Goal: Task Accomplishment & Management: Manage account settings

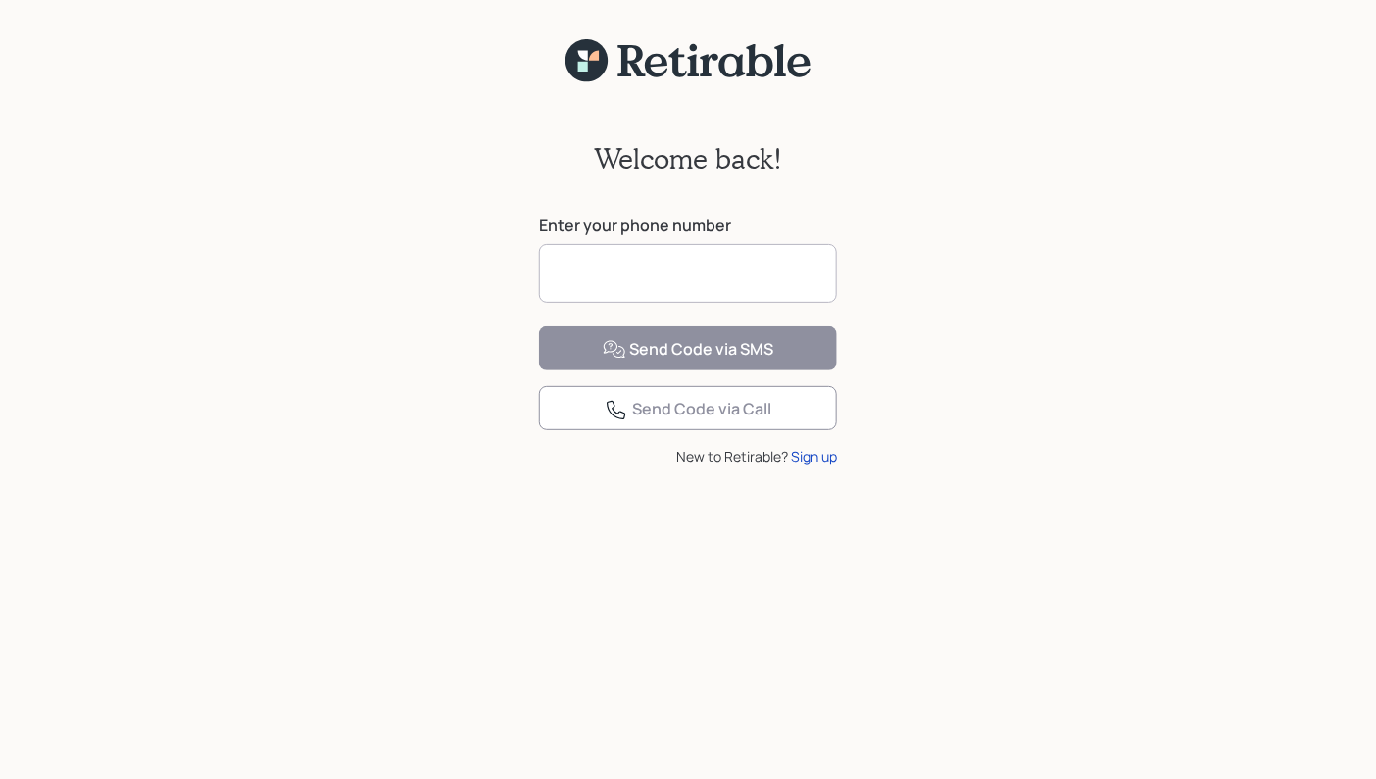
click at [664, 283] on input at bounding box center [688, 273] width 298 height 59
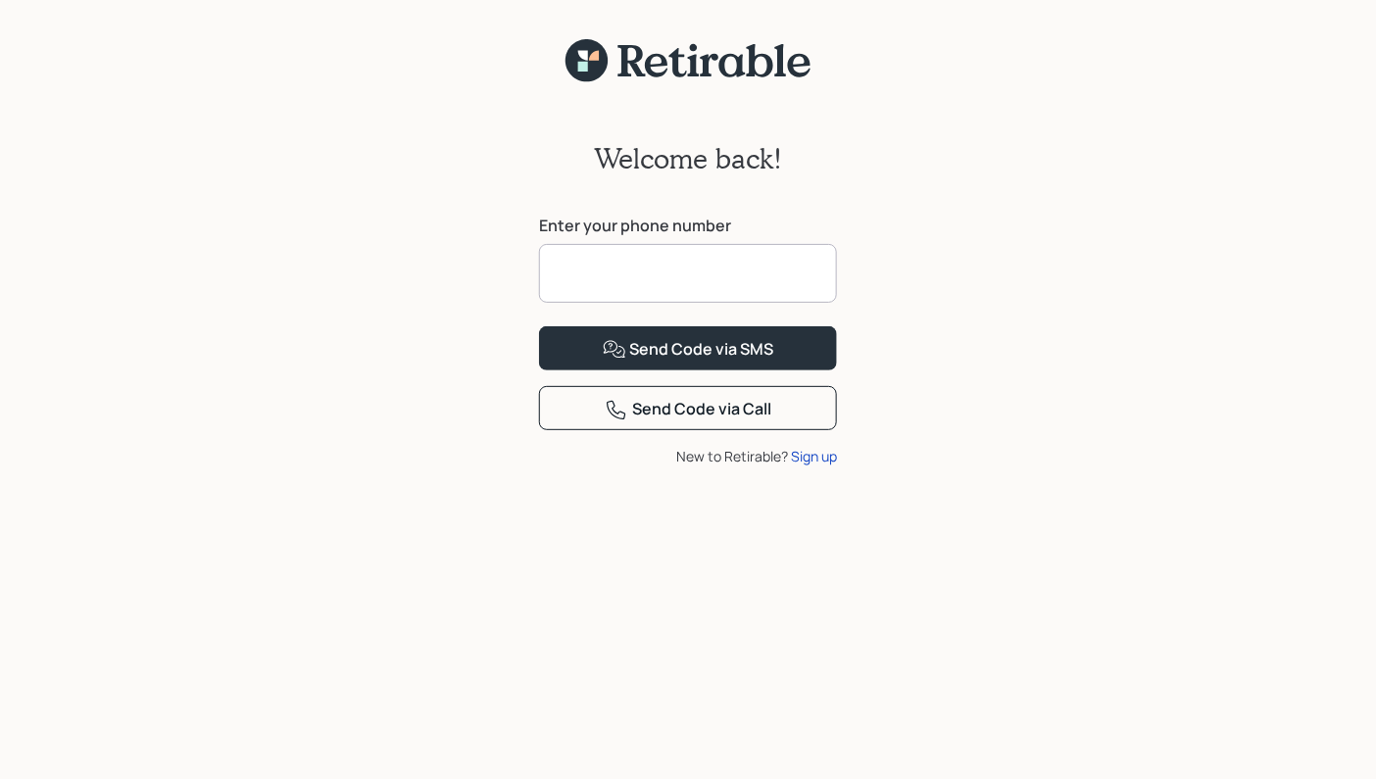
type input "**********"
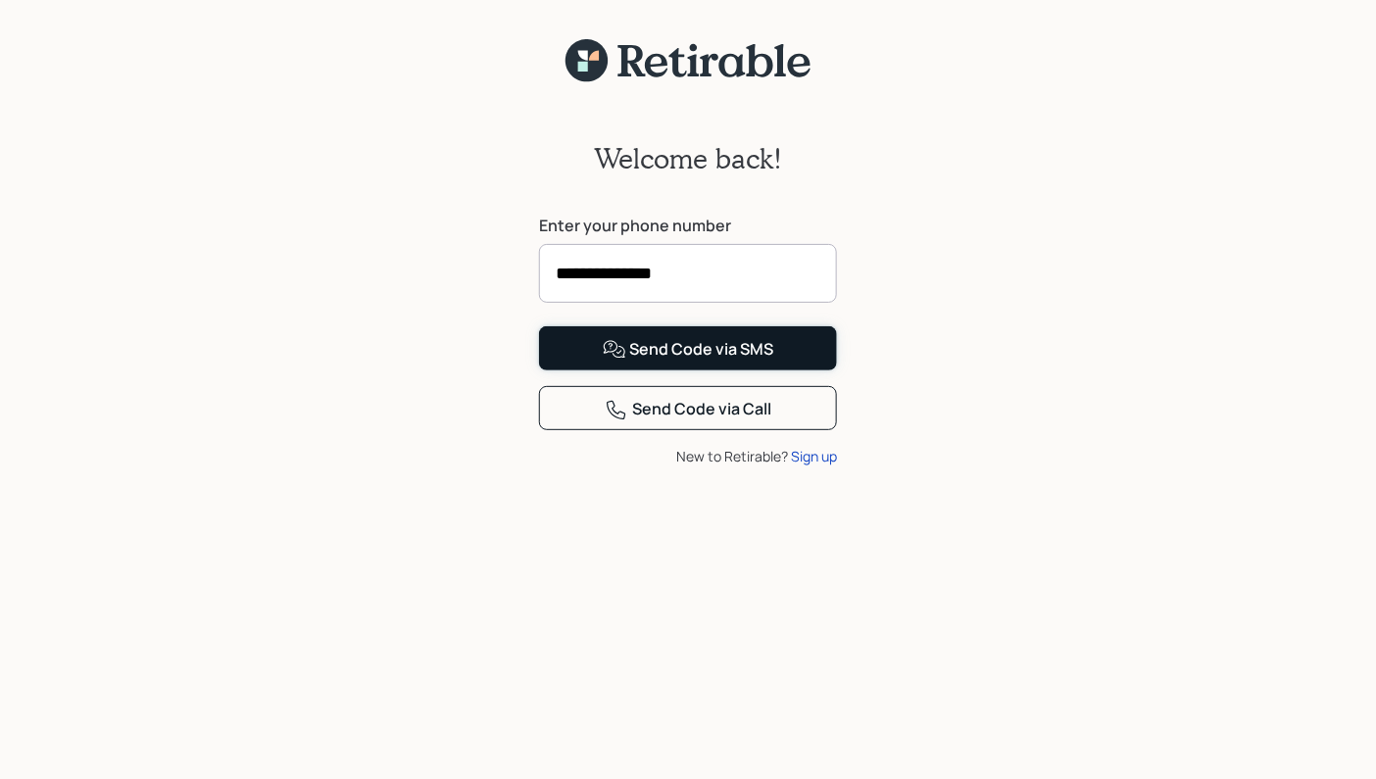
click at [680, 362] on div "Send Code via SMS" at bounding box center [688, 350] width 171 height 24
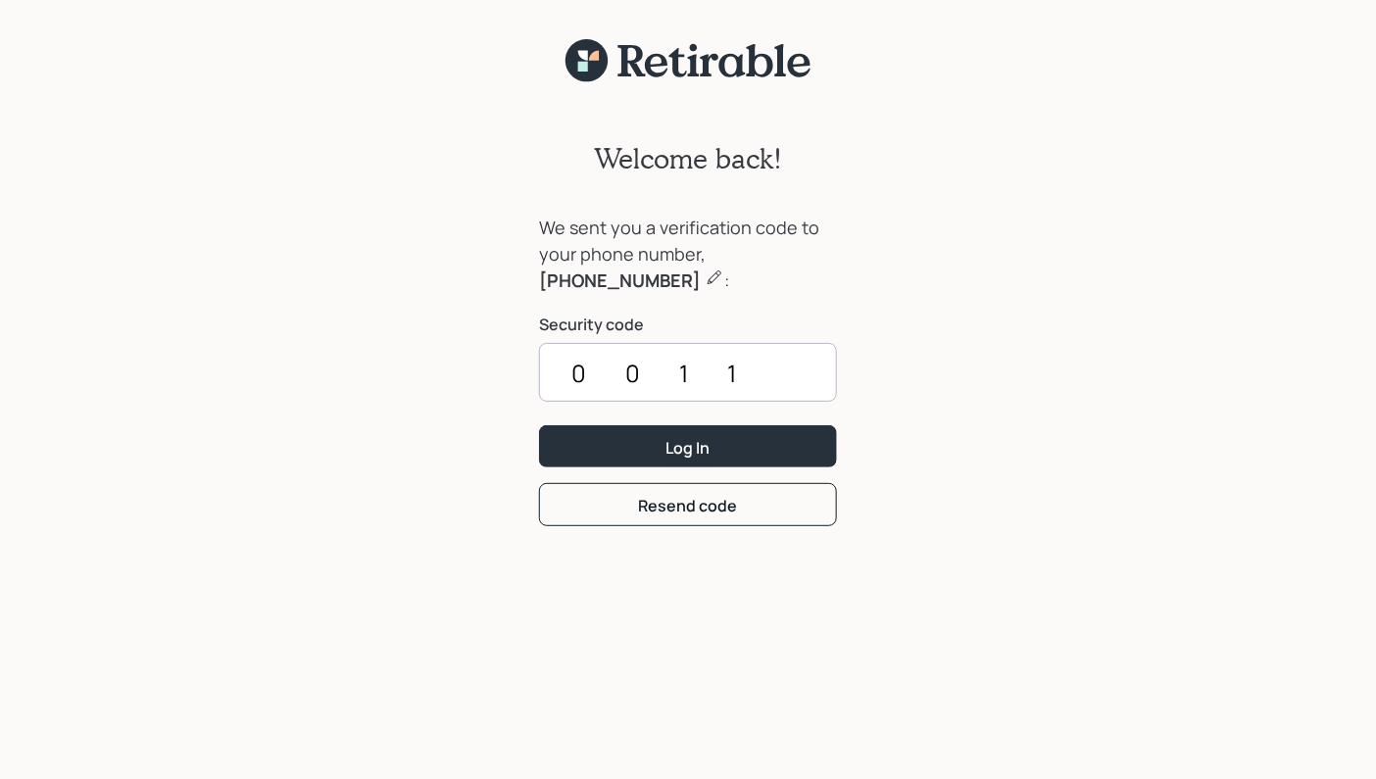
type input "0011"
click at [680, 435] on button "Log In" at bounding box center [688, 446] width 298 height 42
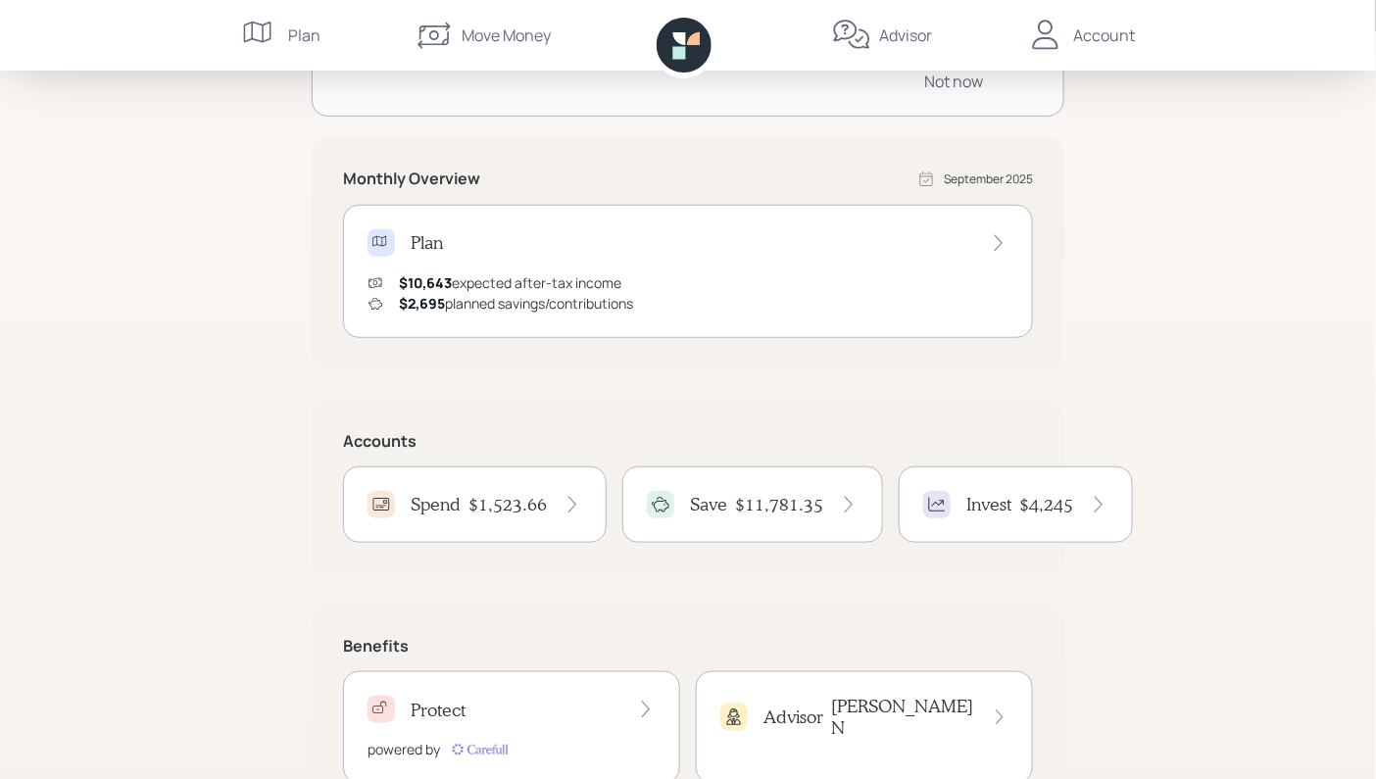
scroll to position [359, 0]
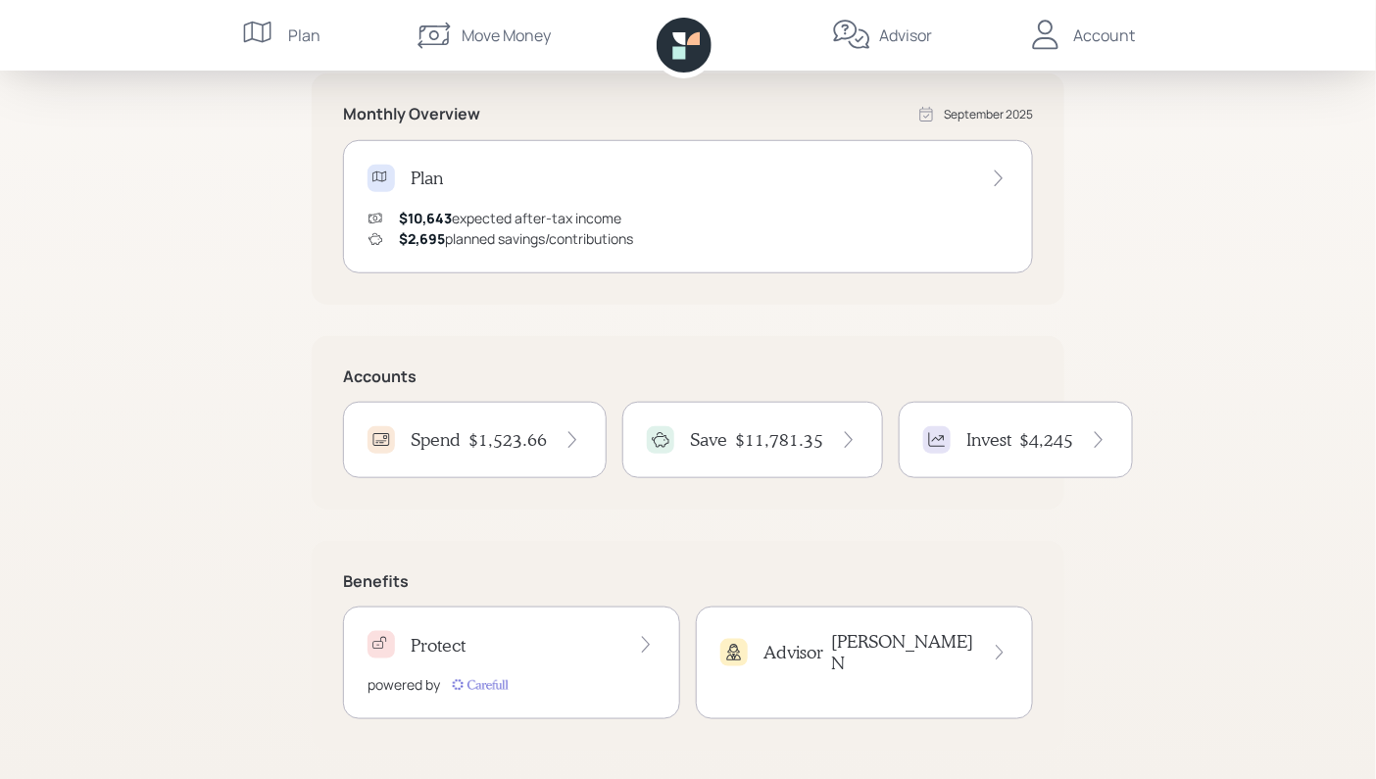
click at [1011, 444] on div "Invest $4,245" at bounding box center [1015, 439] width 185 height 27
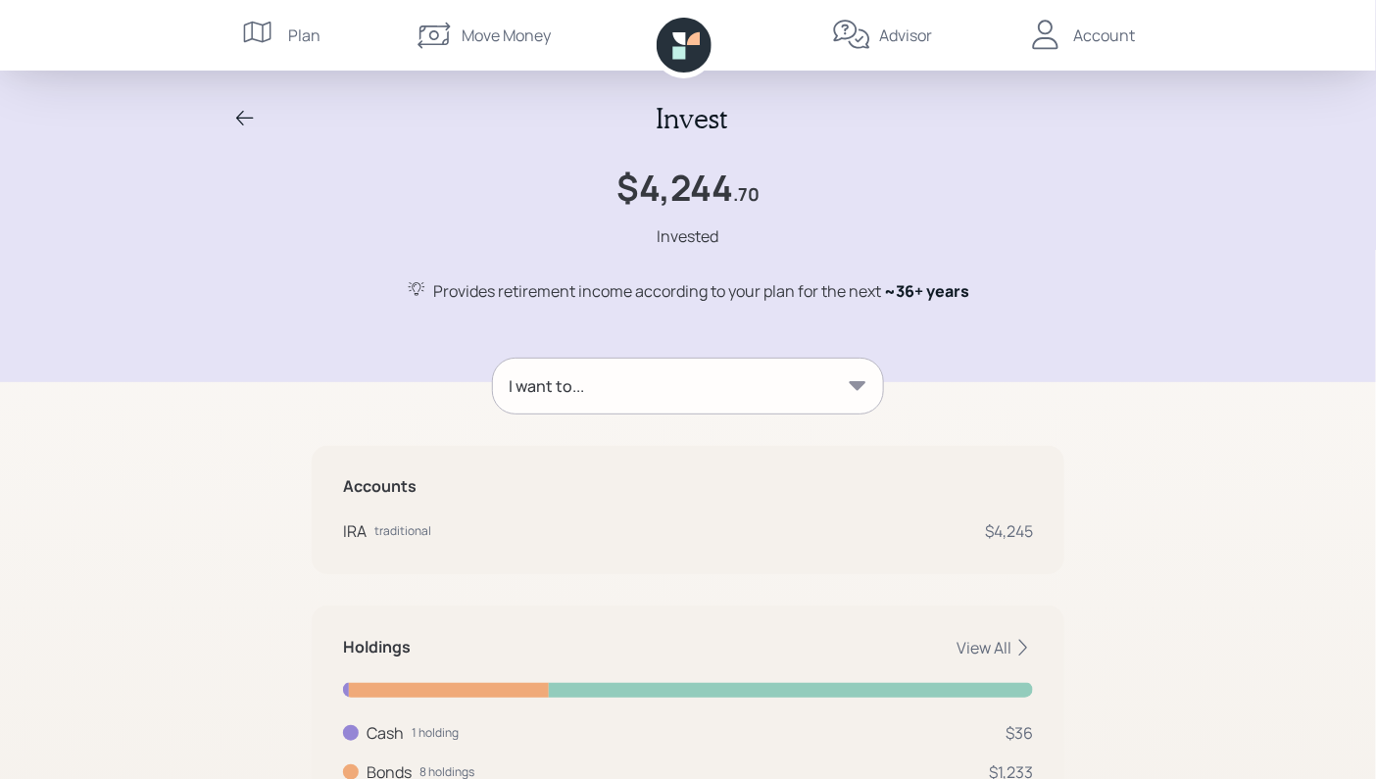
click at [853, 382] on icon at bounding box center [857, 385] width 17 height 9
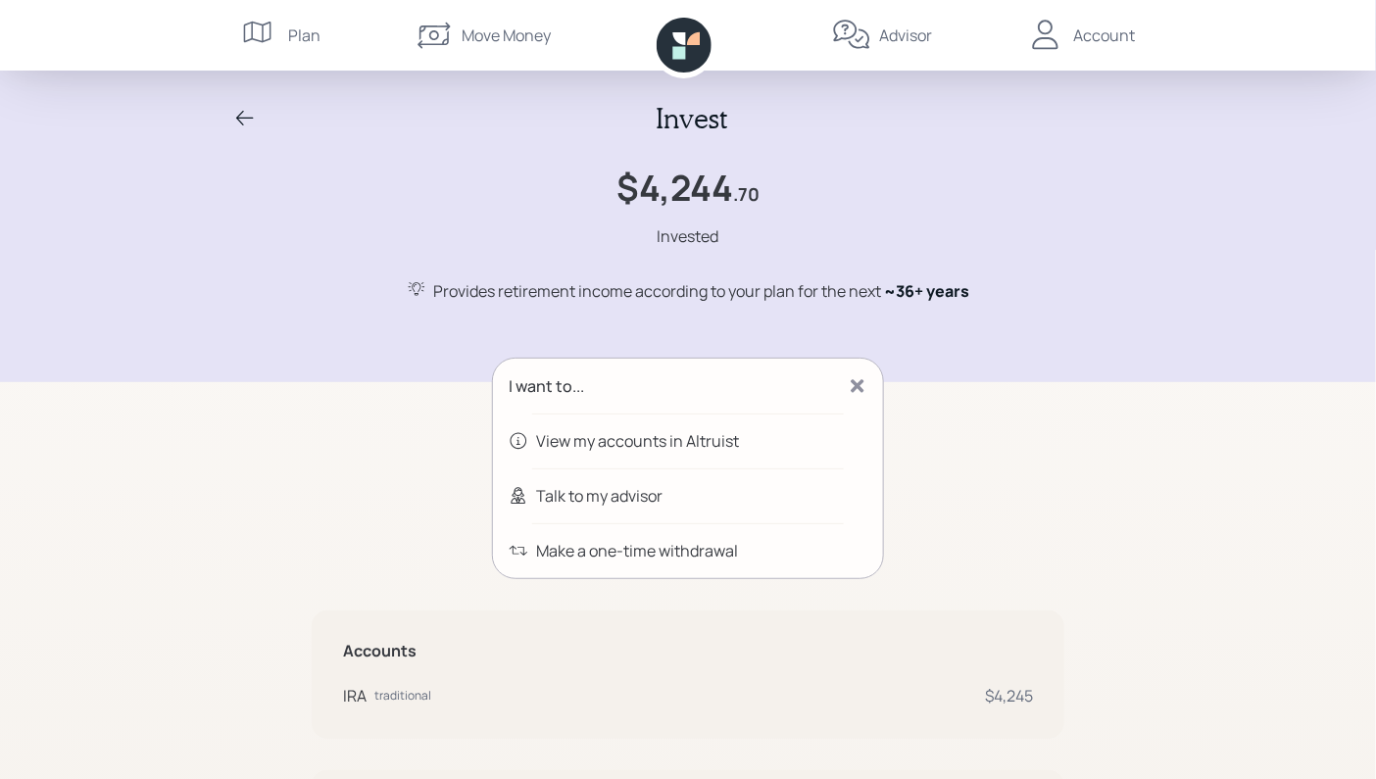
click at [992, 405] on div "I want to... View my accounts in Altruist Talk to my advisor Make a one-time wi…" at bounding box center [688, 688] width 752 height 661
click at [866, 389] on icon at bounding box center [857, 386] width 20 height 20
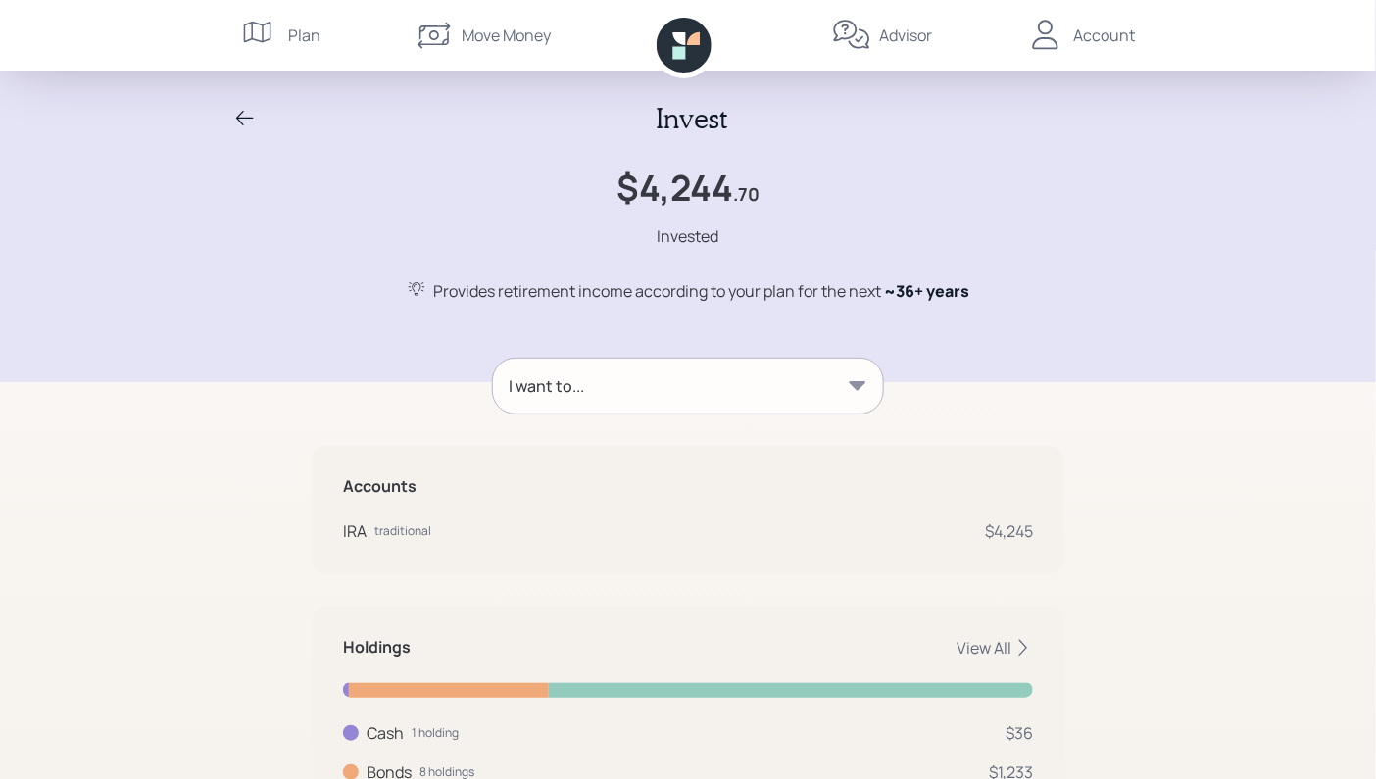
click at [240, 117] on icon at bounding box center [245, 119] width 24 height 24
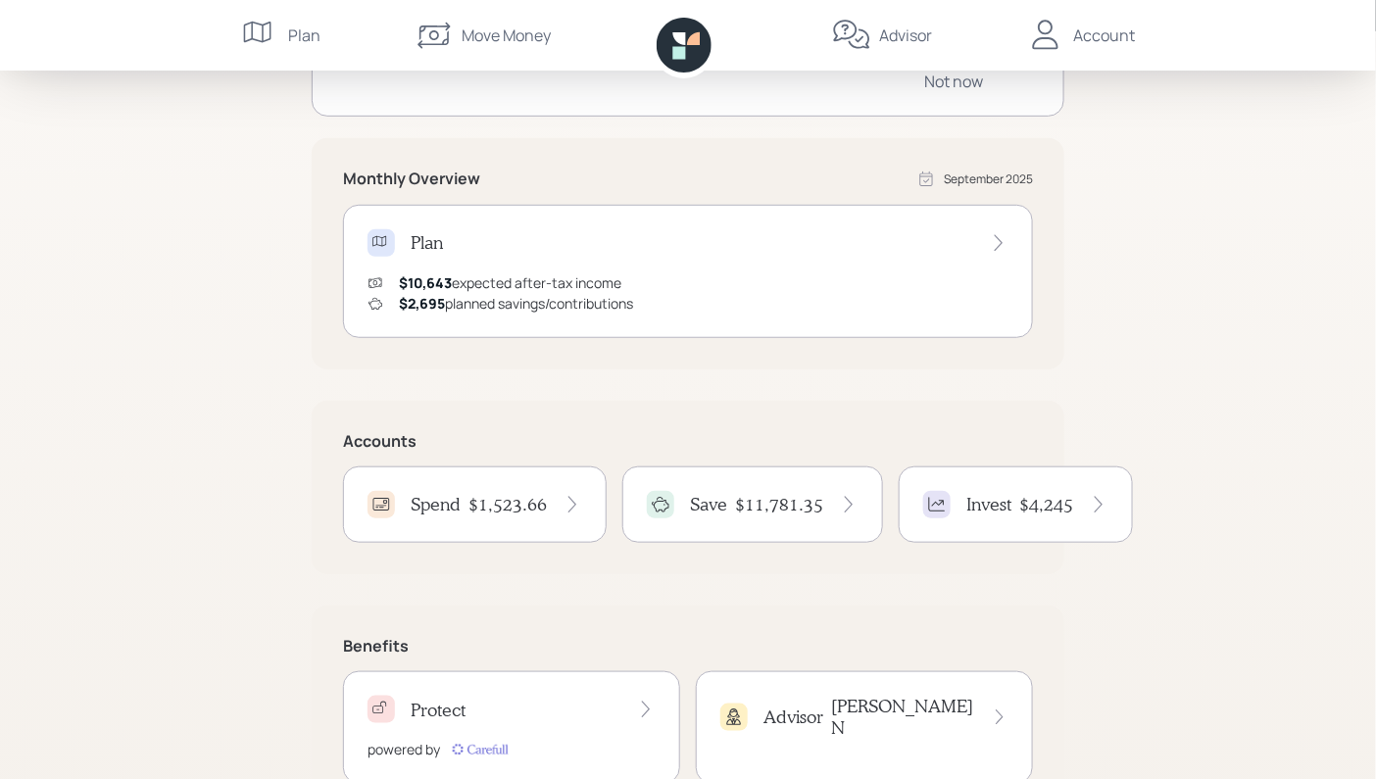
scroll to position [359, 0]
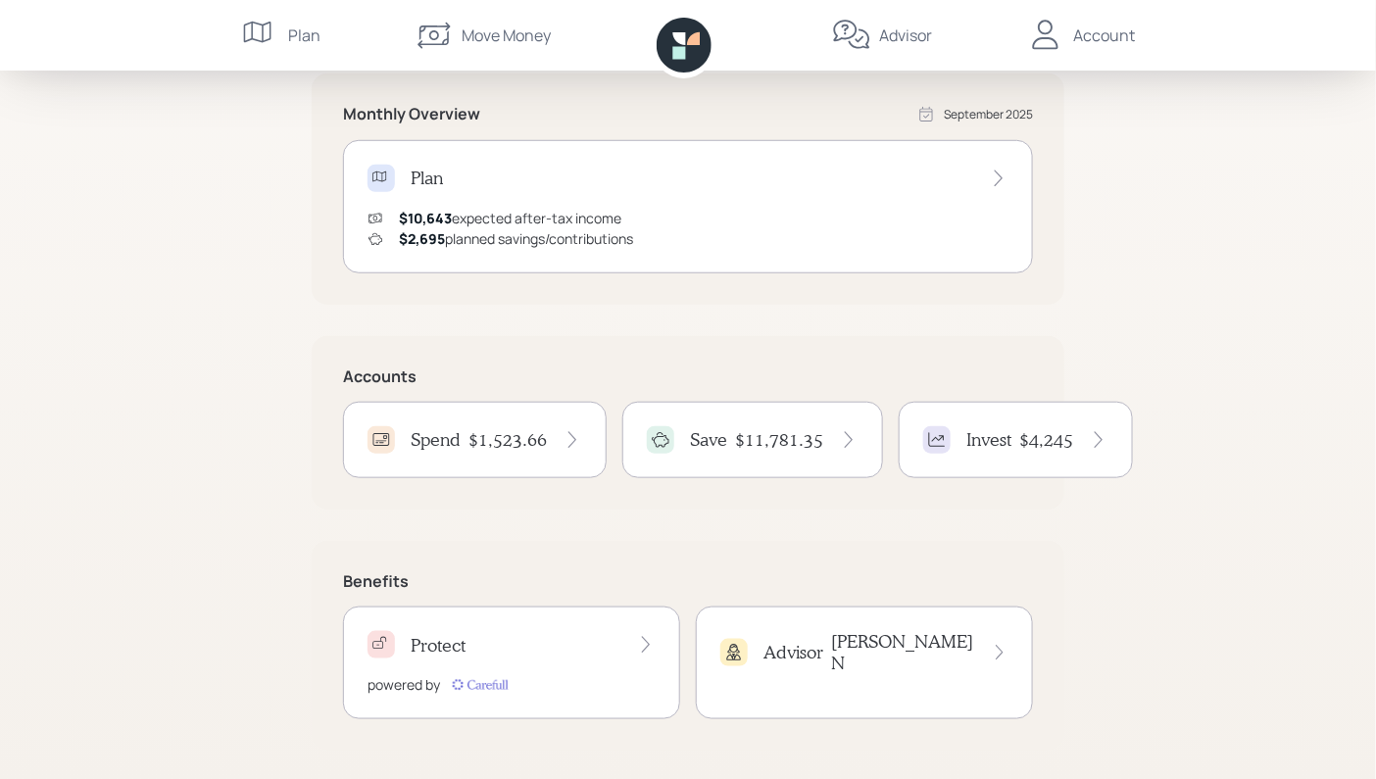
click at [774, 441] on h4 "$11,781.35" at bounding box center [779, 440] width 88 height 22
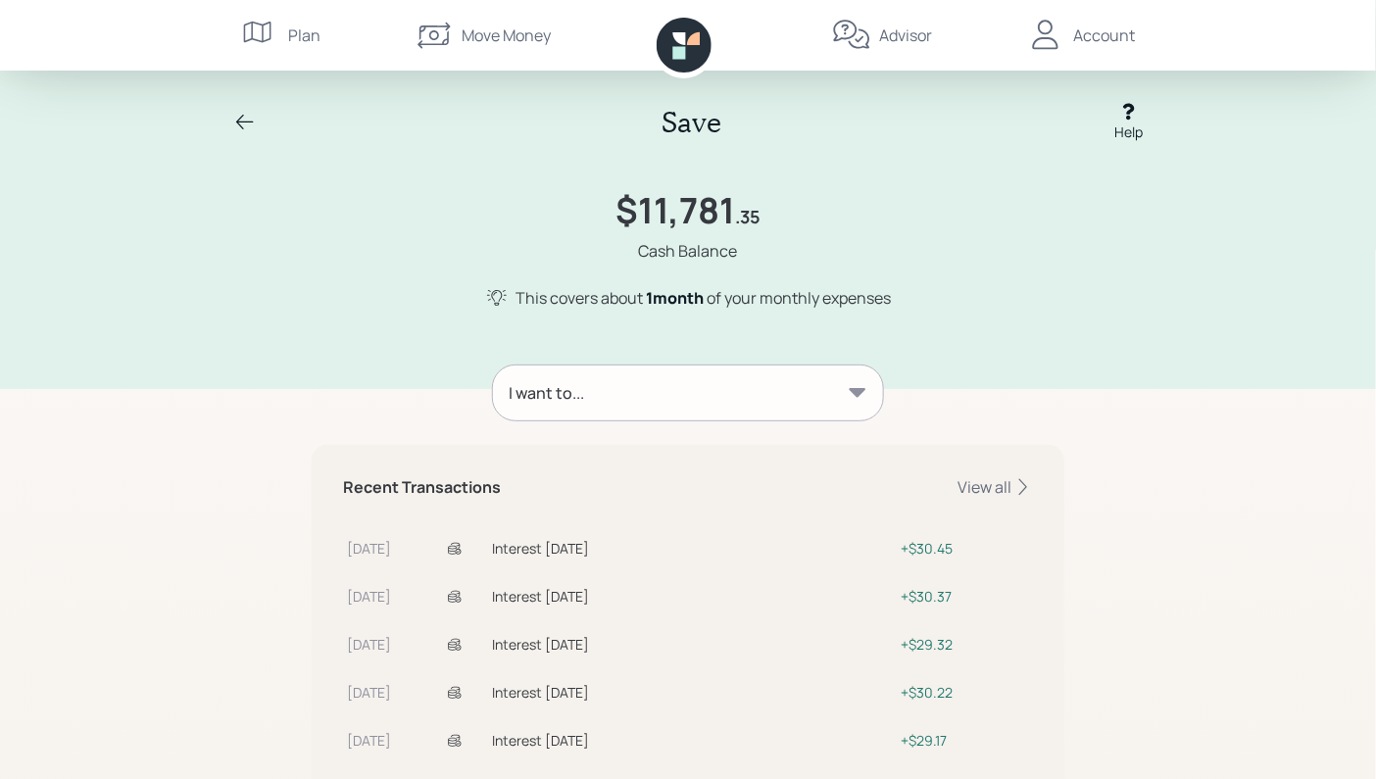
click at [855, 394] on icon at bounding box center [857, 392] width 17 height 9
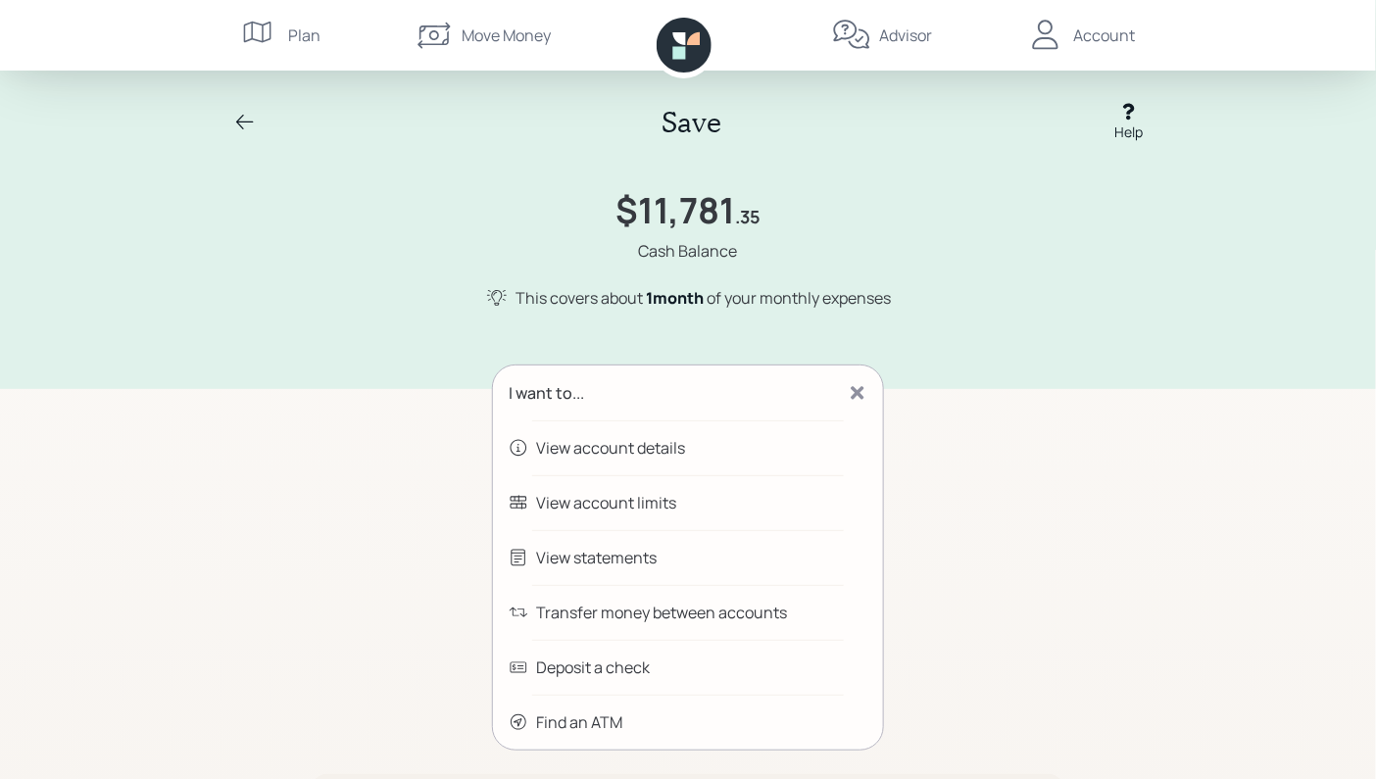
click at [603, 659] on div "Deposit a check" at bounding box center [593, 667] width 114 height 24
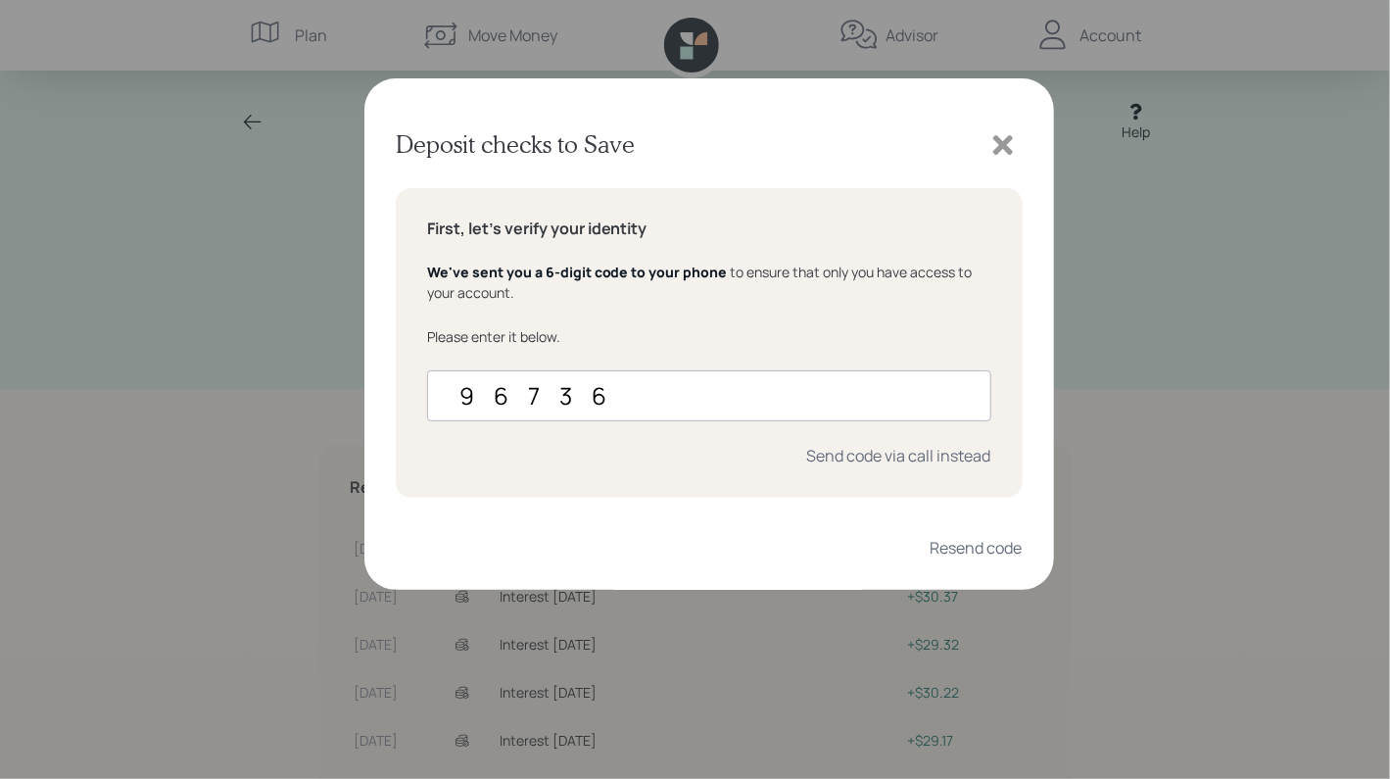
type input "967364"
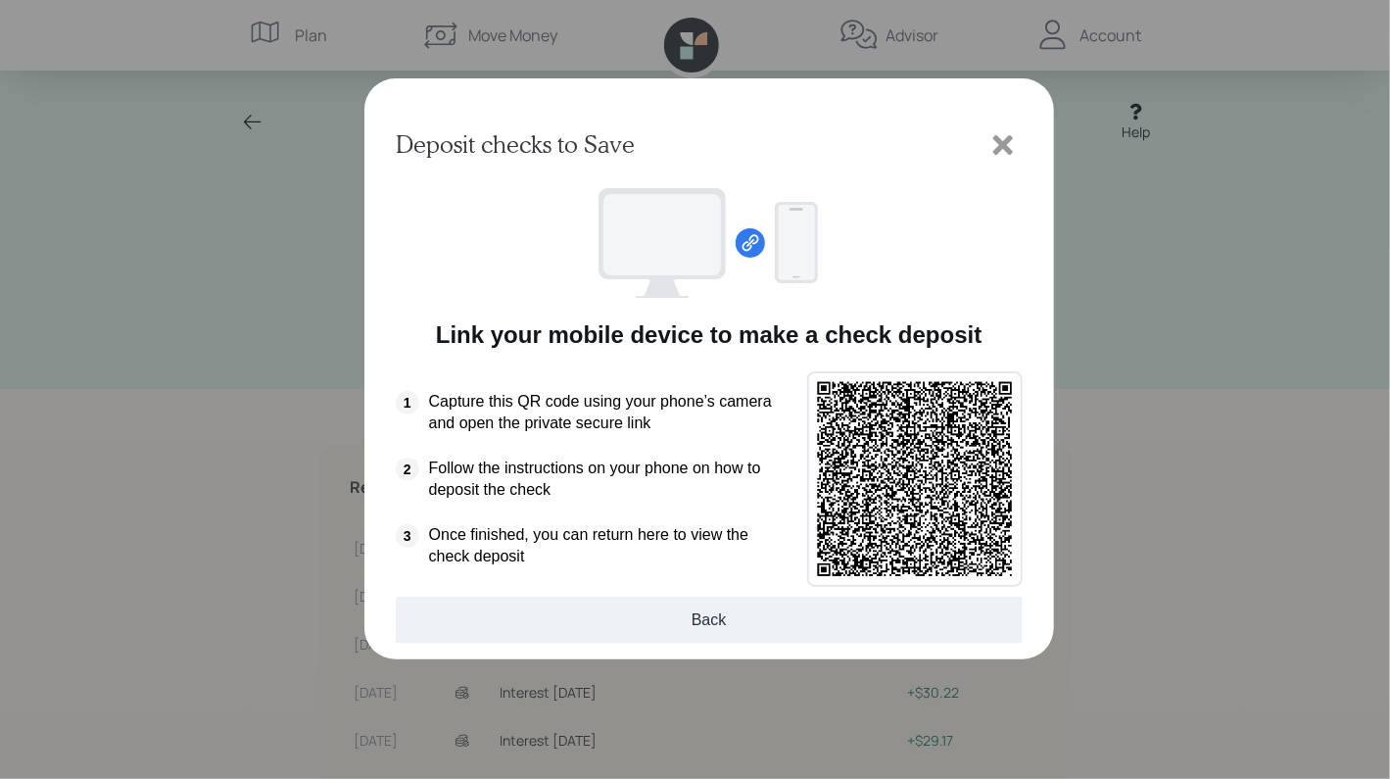
click at [681, 623] on button "Back" at bounding box center [709, 620] width 627 height 47
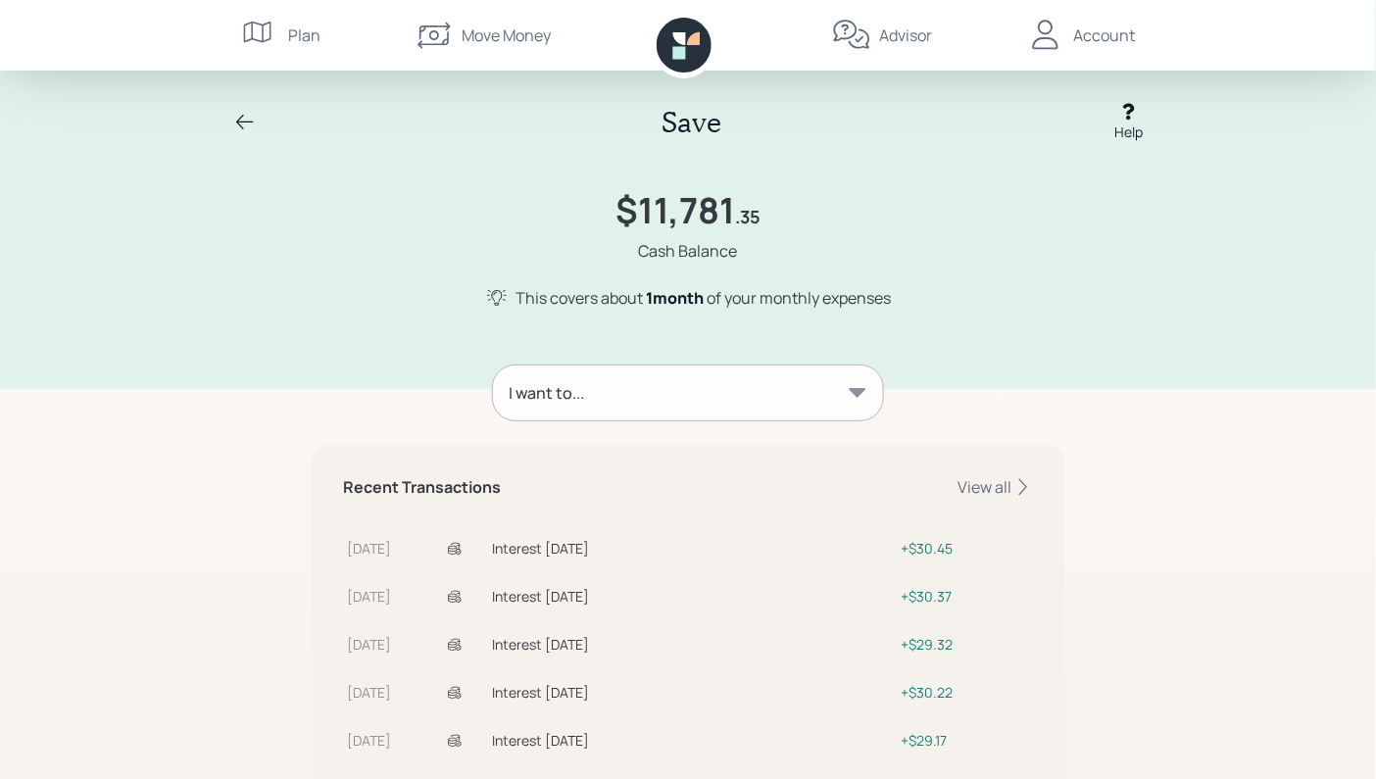
click at [1099, 36] on div "Account" at bounding box center [1104, 36] width 62 height 24
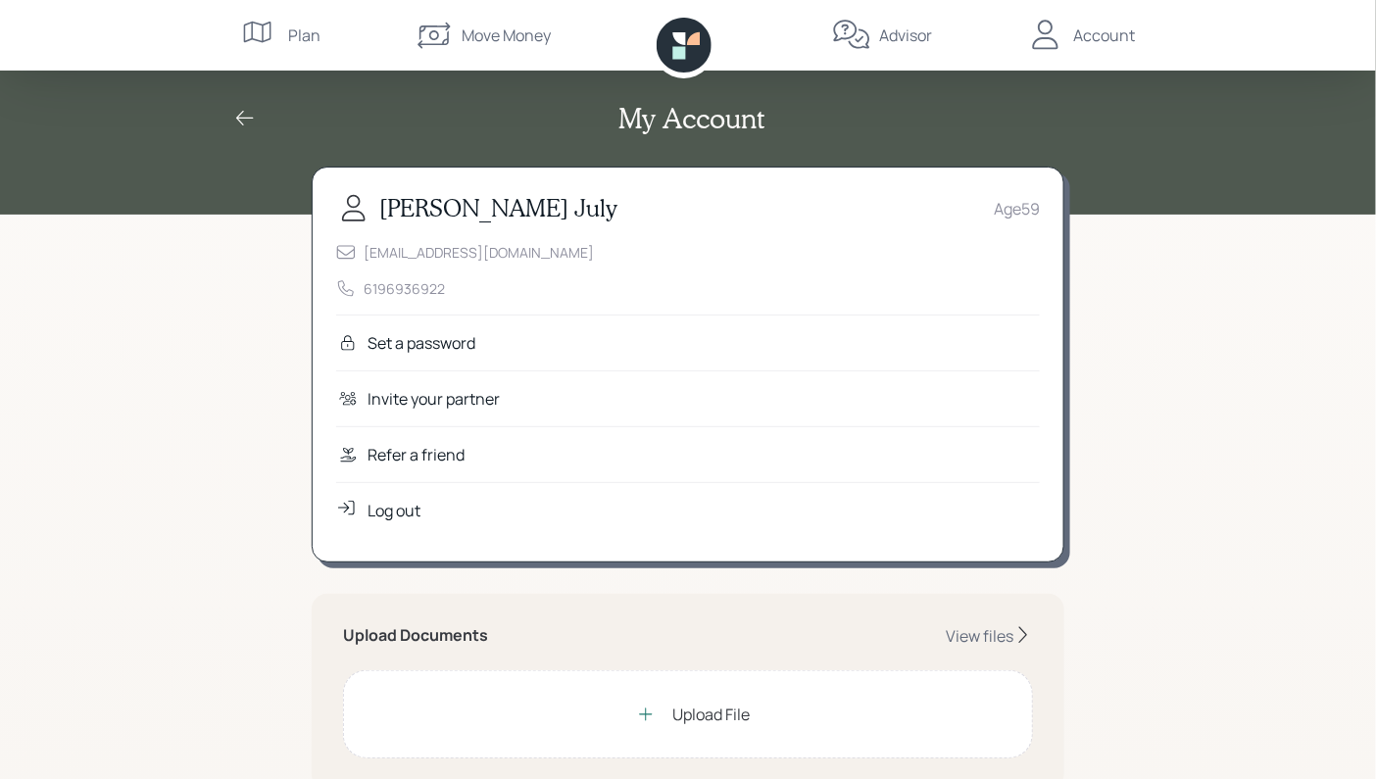
click at [395, 506] on div "Log out" at bounding box center [393, 511] width 53 height 24
